Goal: Consume media (video, audio)

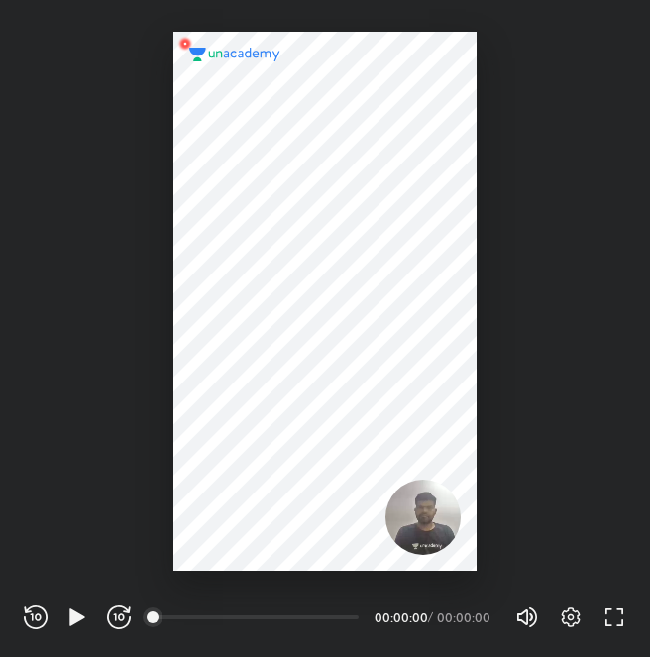
scroll to position [657, 650]
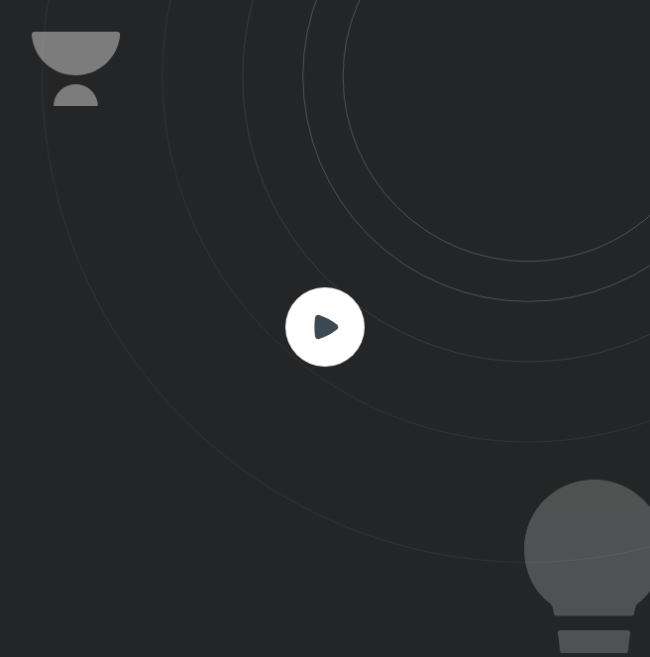
click at [313, 344] on rect at bounding box center [325, 327] width 79 height 79
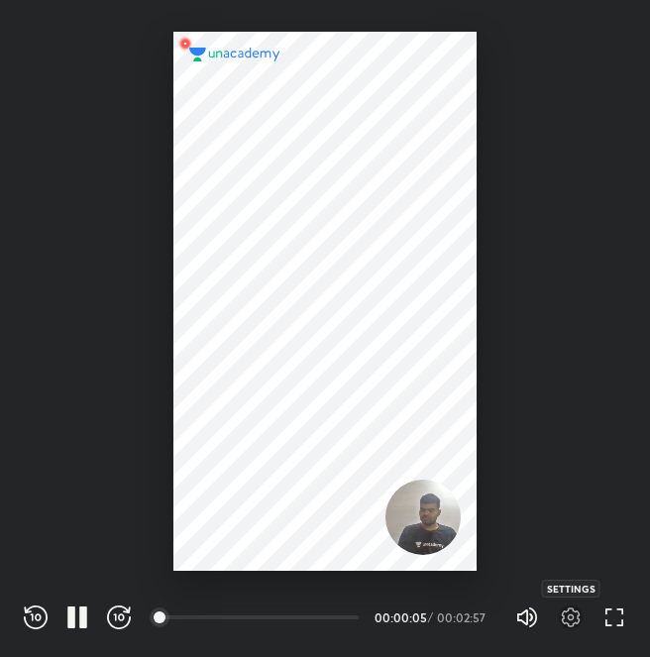
click at [573, 609] on icon "button" at bounding box center [571, 618] width 19 height 20
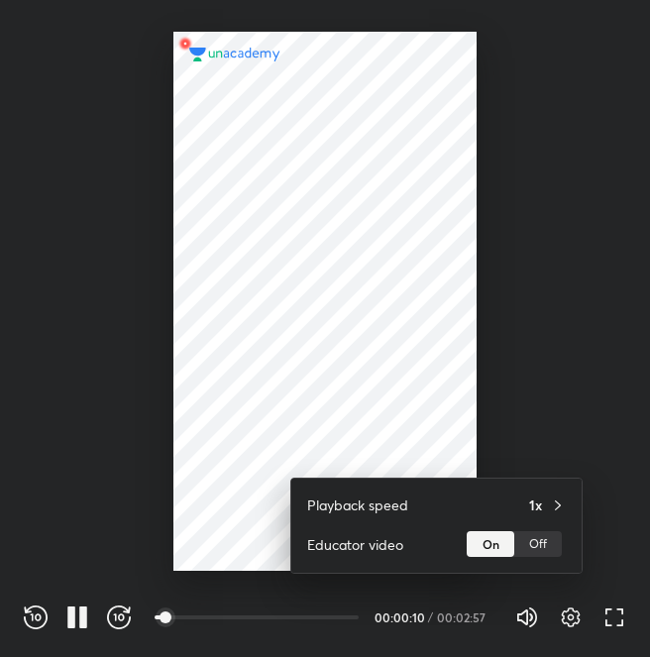
click at [545, 394] on div at bounding box center [325, 328] width 650 height 657
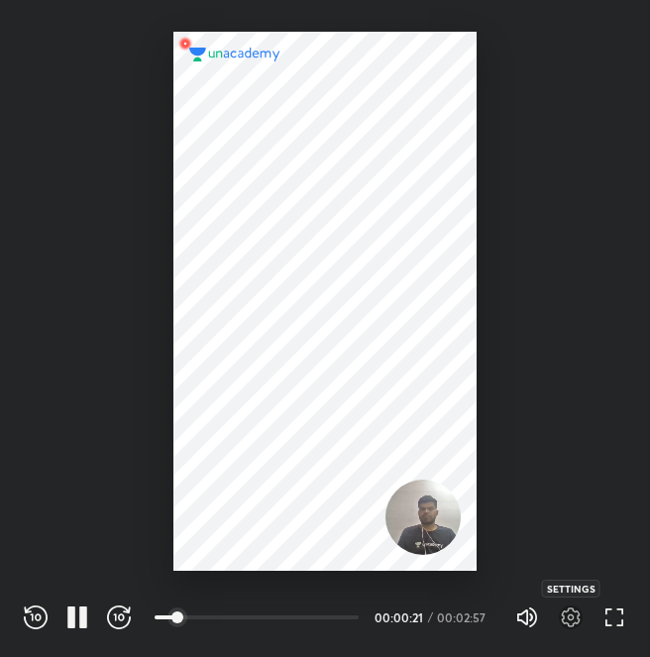
click at [560, 620] on icon "button" at bounding box center [571, 618] width 24 height 24
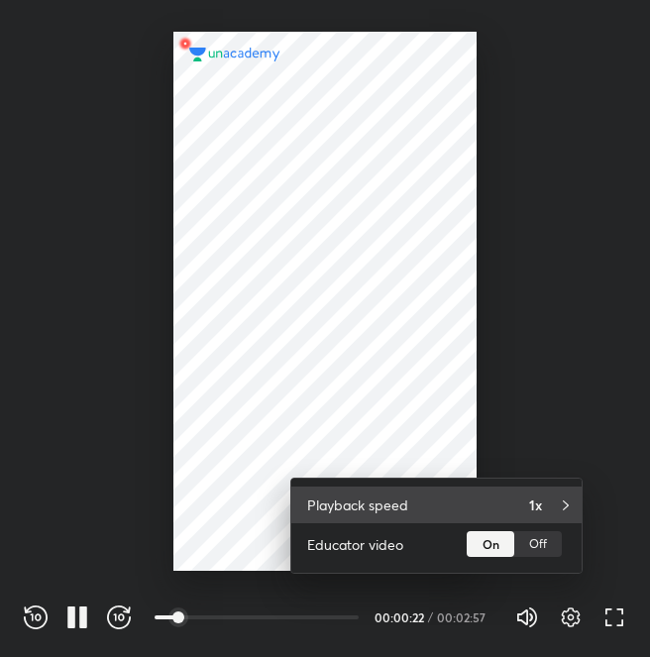
click at [533, 506] on h4 "1x" at bounding box center [535, 505] width 13 height 21
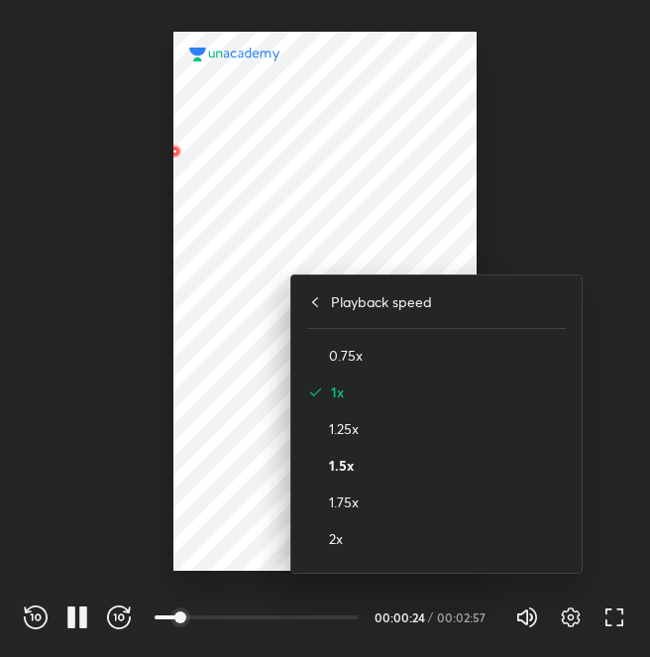
click at [436, 466] on h4 "1.5x" at bounding box center [447, 465] width 237 height 21
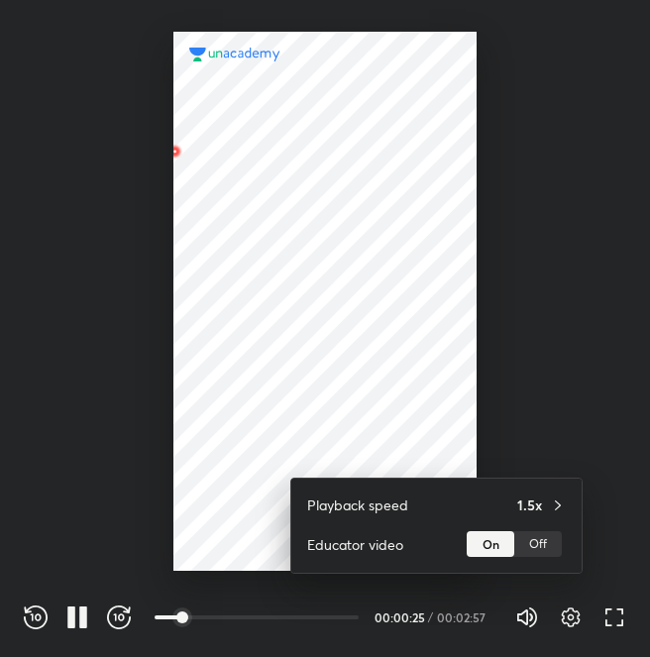
click at [524, 308] on div at bounding box center [325, 328] width 650 height 657
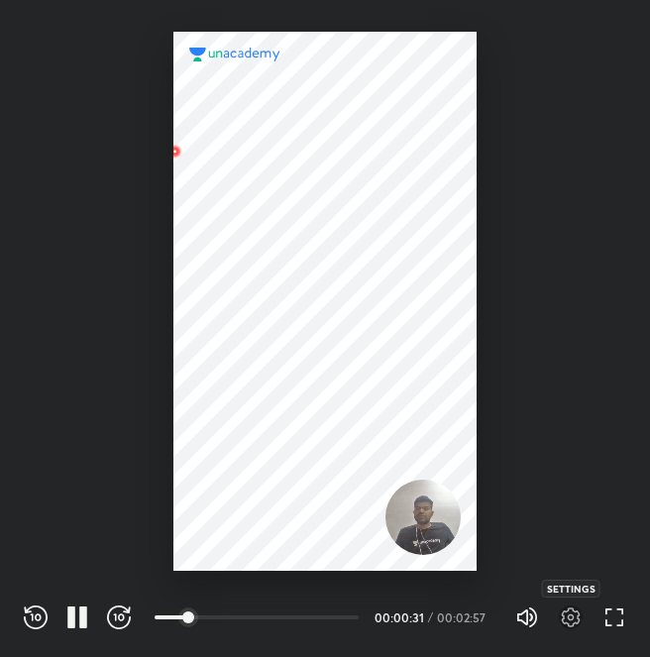
click at [571, 617] on icon "button" at bounding box center [571, 618] width 24 height 24
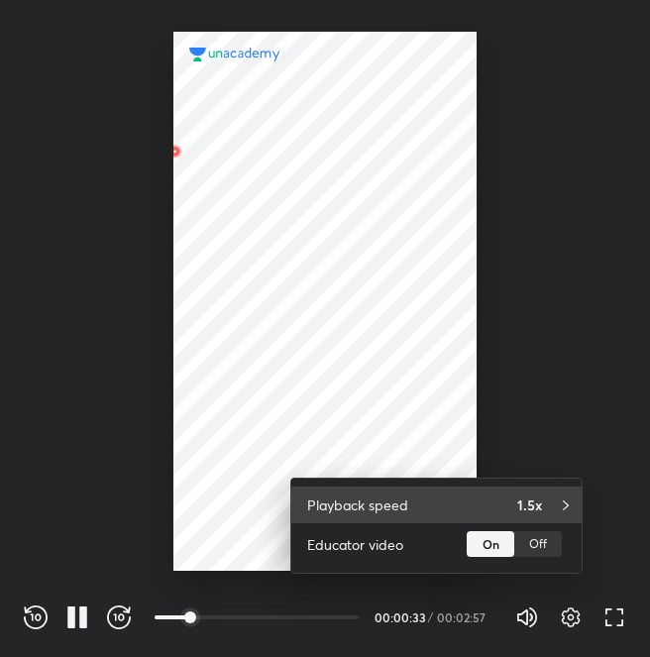
click at [522, 487] on div "Playback speed 1.5x" at bounding box center [436, 505] width 291 height 37
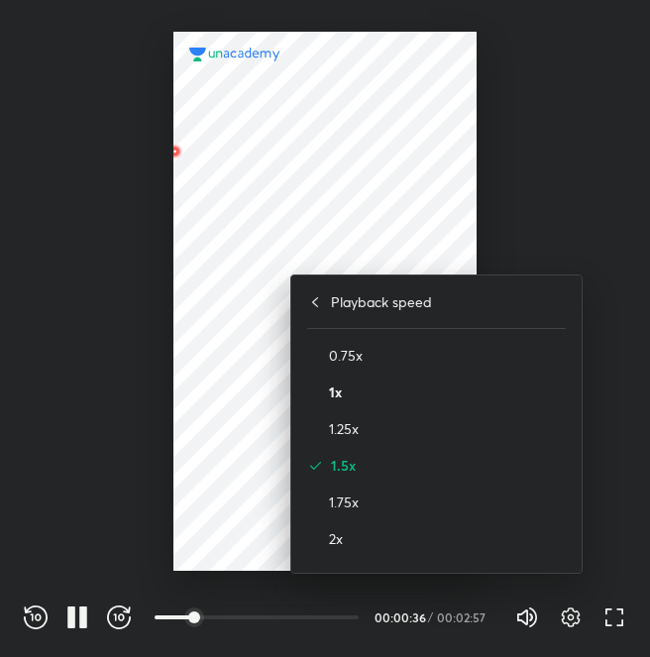
click at [390, 394] on h4 "1x" at bounding box center [447, 392] width 237 height 21
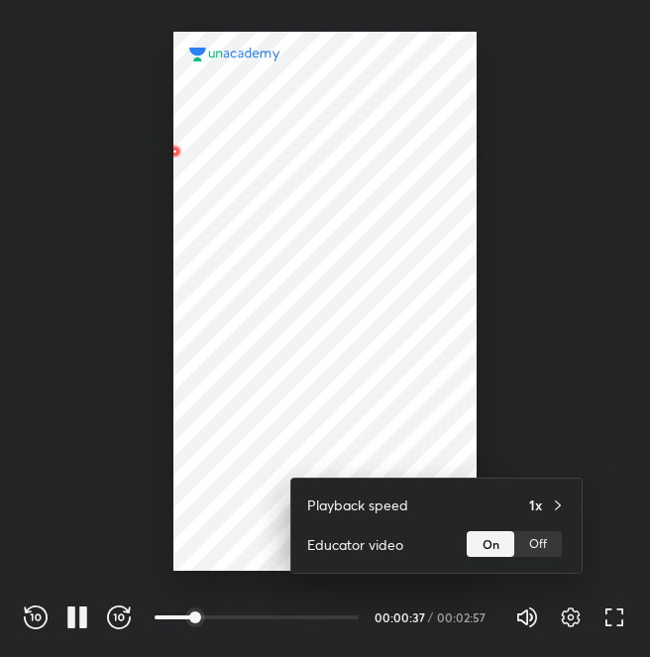
click at [426, 381] on div at bounding box center [325, 328] width 650 height 657
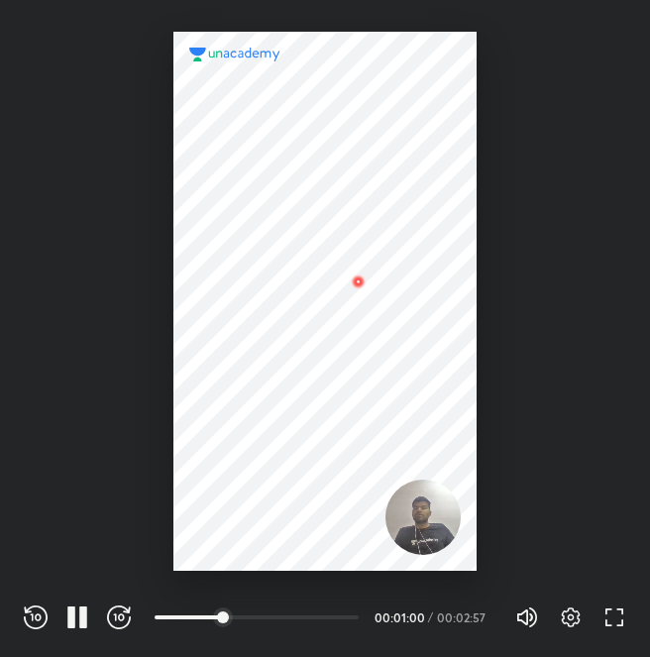
click at [426, 381] on div at bounding box center [325, 301] width 303 height 539
